Goal: Task Accomplishment & Management: Use online tool/utility

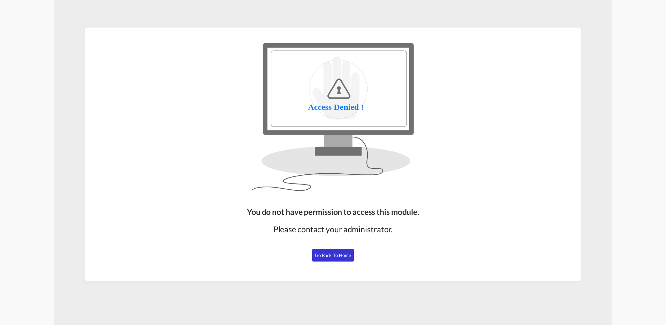
click at [324, 254] on span "Go Back to Home" at bounding box center [333, 255] width 37 height 6
